Goal: Information Seeking & Learning: Check status

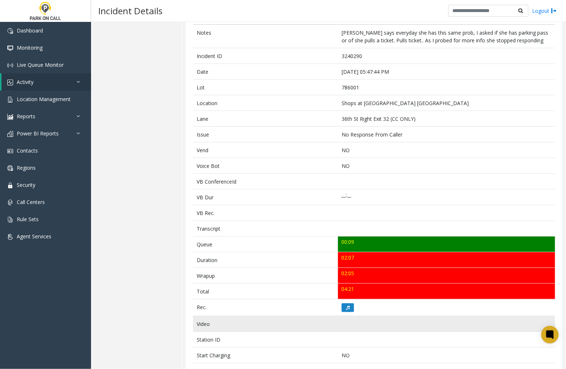
scroll to position [81, 0]
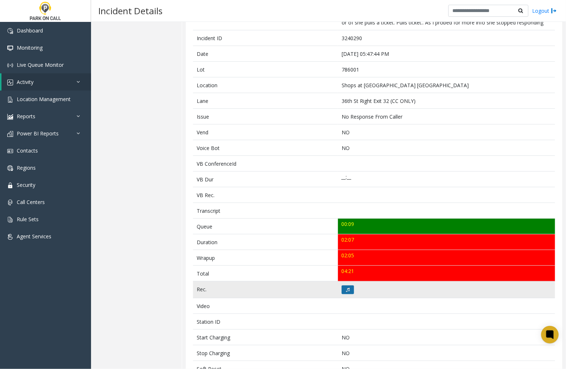
click at [343, 290] on button at bounding box center [348, 289] width 12 height 9
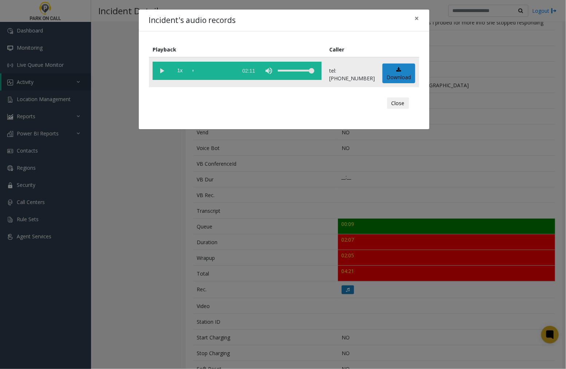
click at [160, 70] on vg-play-pause at bounding box center [162, 71] width 18 height 18
click at [418, 19] on span "×" at bounding box center [417, 18] width 4 height 10
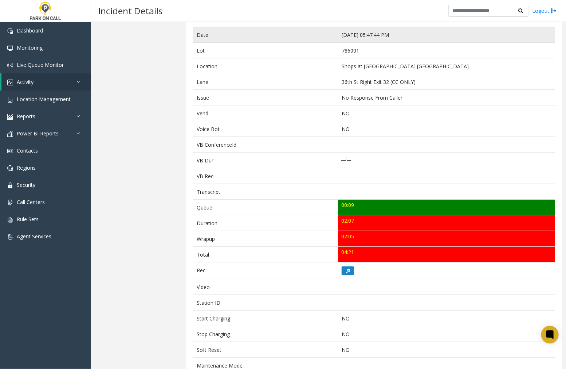
scroll to position [86, 0]
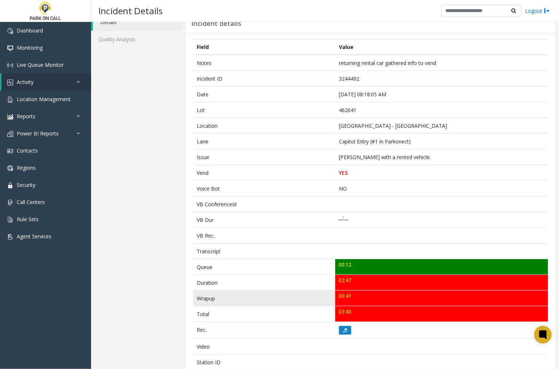
scroll to position [81, 0]
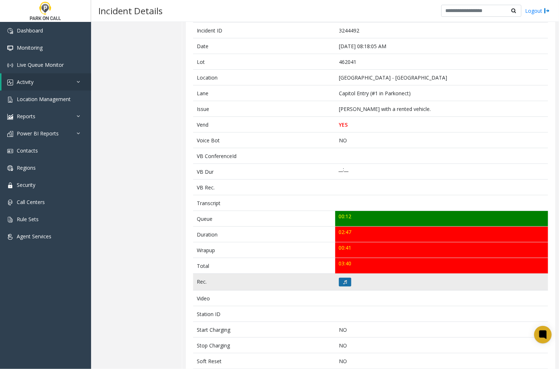
click at [343, 282] on icon at bounding box center [345, 282] width 4 height 4
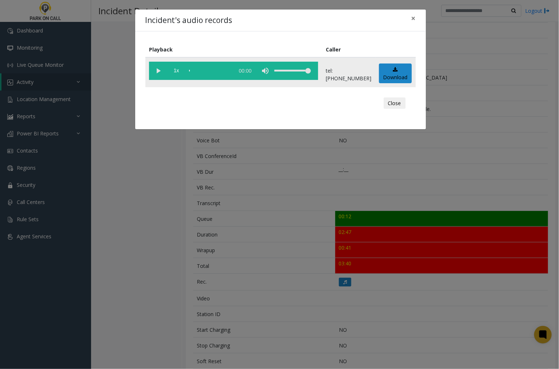
click at [158, 71] on vg-play-pause at bounding box center [158, 71] width 18 height 18
click at [413, 17] on span "×" at bounding box center [414, 18] width 4 height 10
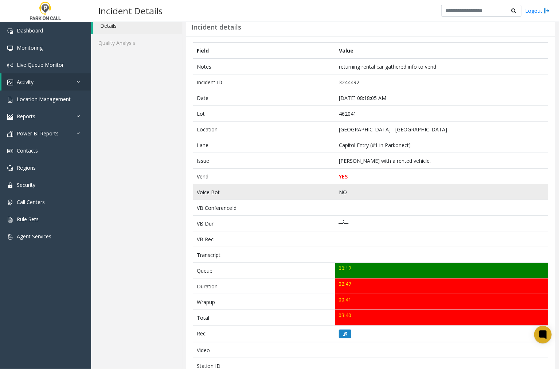
scroll to position [40, 0]
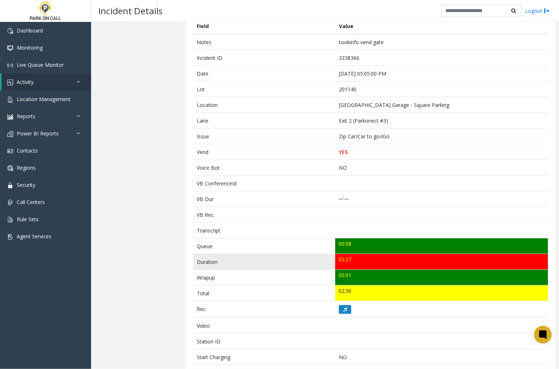
scroll to position [40, 0]
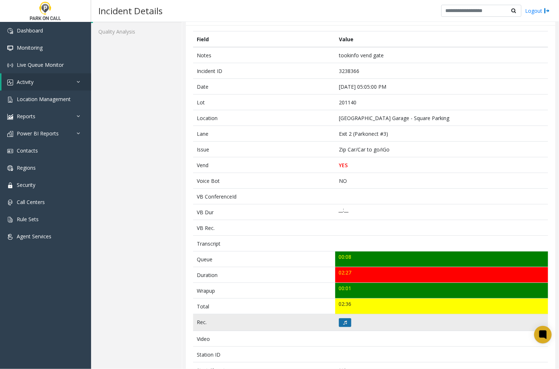
click at [347, 319] on button at bounding box center [345, 322] width 12 height 9
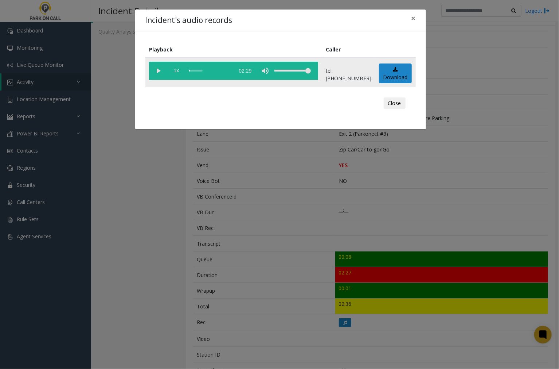
click at [157, 71] on vg-play-pause at bounding box center [158, 71] width 18 height 18
click at [413, 16] on span "×" at bounding box center [414, 18] width 4 height 10
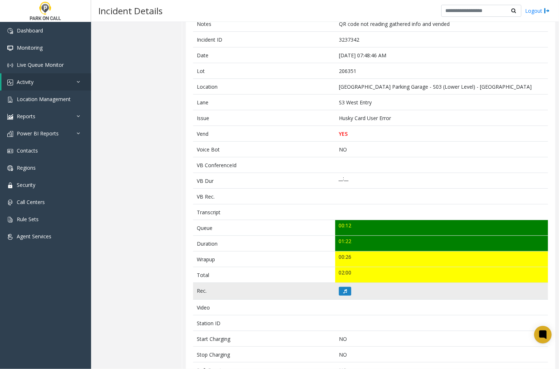
scroll to position [61, 0]
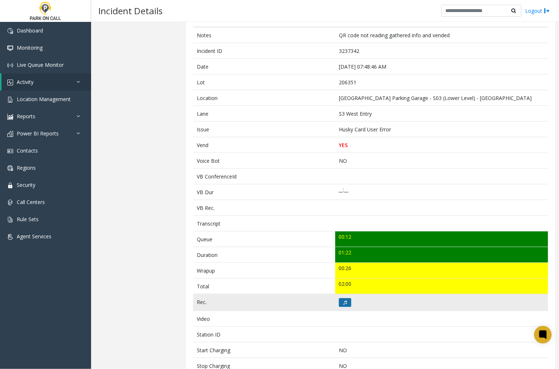
click at [344, 301] on icon at bounding box center [345, 302] width 4 height 4
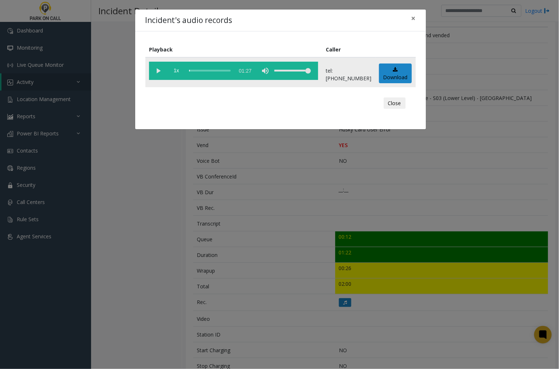
click at [159, 68] on vg-play-pause at bounding box center [158, 71] width 18 height 18
click at [191, 70] on div "scrub bar" at bounding box center [210, 71] width 42 height 18
click at [159, 69] on vg-play-pause at bounding box center [158, 71] width 18 height 18
click at [414, 16] on span "×" at bounding box center [414, 18] width 4 height 10
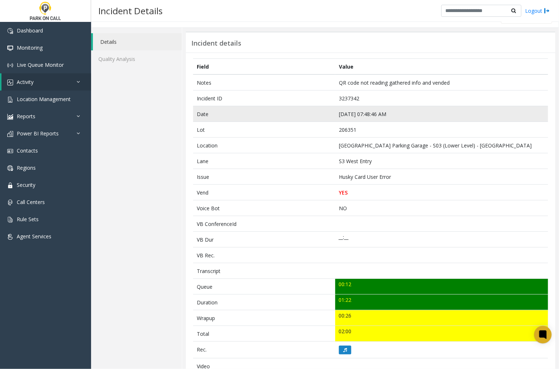
scroll to position [40, 0]
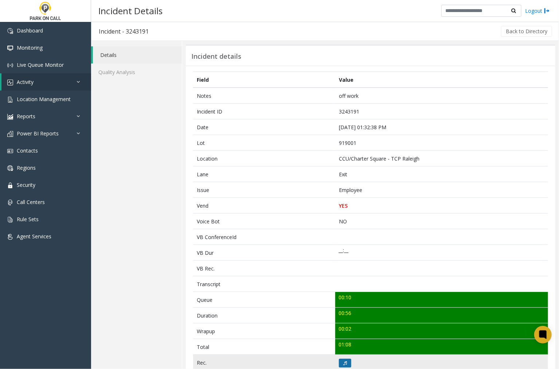
click at [340, 364] on button at bounding box center [345, 362] width 12 height 9
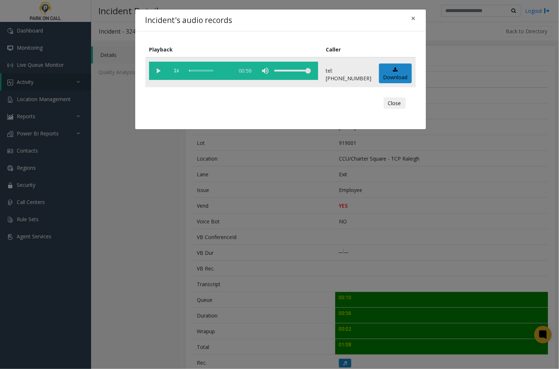
click at [159, 70] on vg-play-pause at bounding box center [158, 71] width 18 height 18
click at [214, 69] on div "scrub bar" at bounding box center [210, 71] width 42 height 18
click at [208, 70] on div "scrub bar" at bounding box center [210, 71] width 42 height 18
click at [157, 70] on vg-play-pause at bounding box center [158, 71] width 18 height 18
click at [102, 198] on div "Incident's audio records × Playback Caller 1x 00:59 tel:9190019002 Download Clo…" at bounding box center [279, 184] width 559 height 369
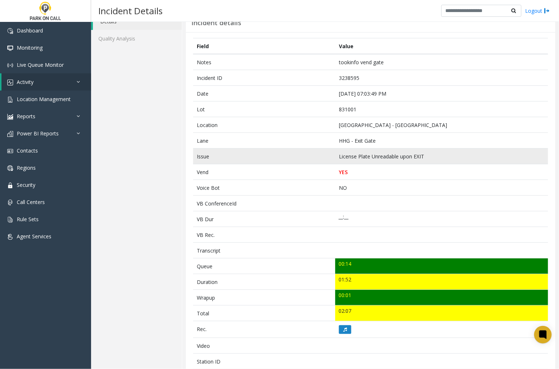
scroll to position [45, 0]
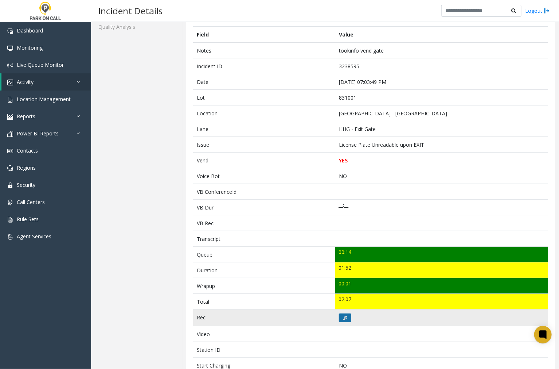
click at [340, 319] on button at bounding box center [345, 317] width 12 height 9
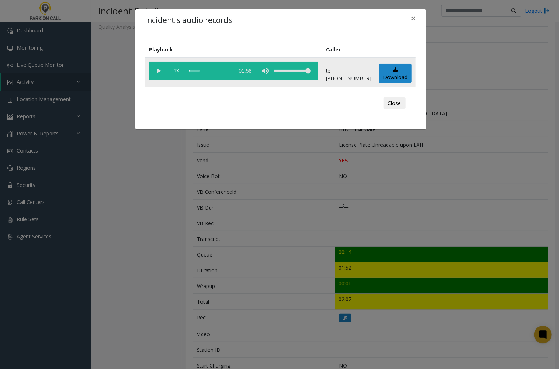
click at [157, 70] on vg-play-pause at bounding box center [158, 71] width 18 height 18
click at [416, 20] on span "×" at bounding box center [414, 18] width 4 height 10
